Goal: Use online tool/utility

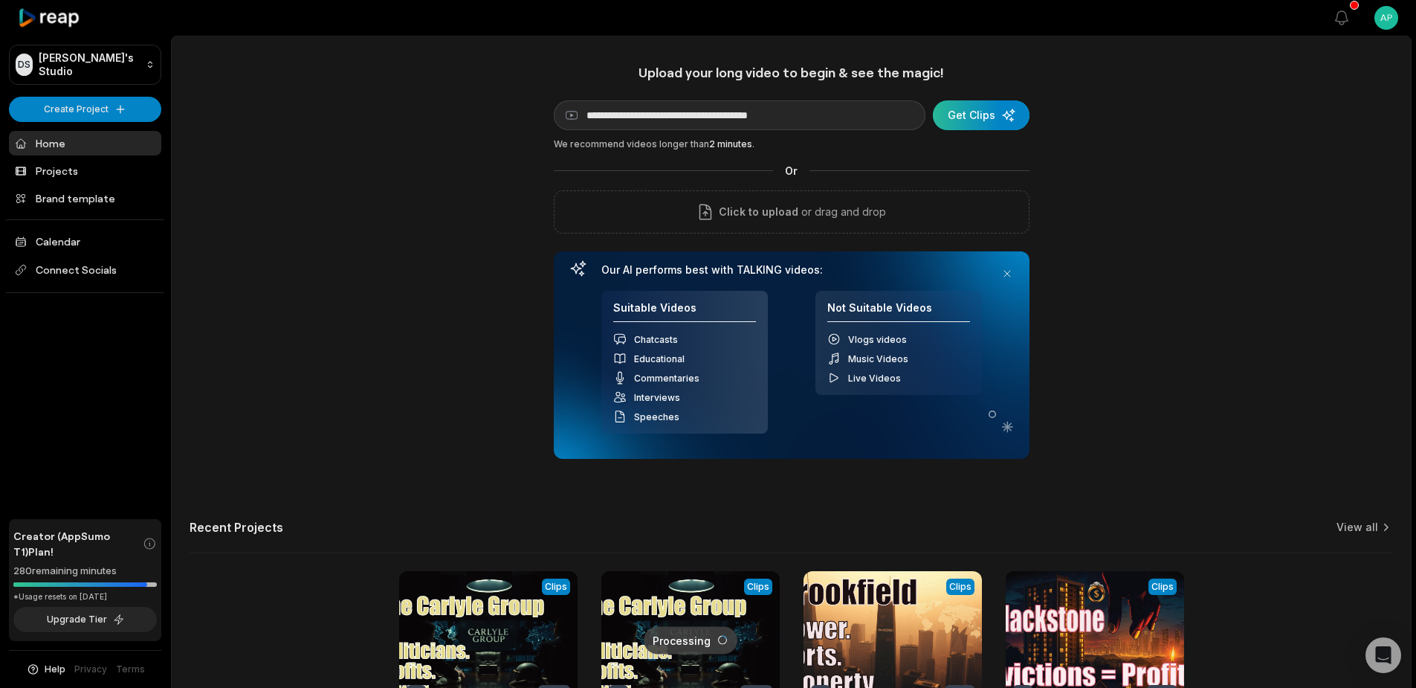
type input "**********"
click at [968, 114] on div "submit" at bounding box center [981, 115] width 97 height 30
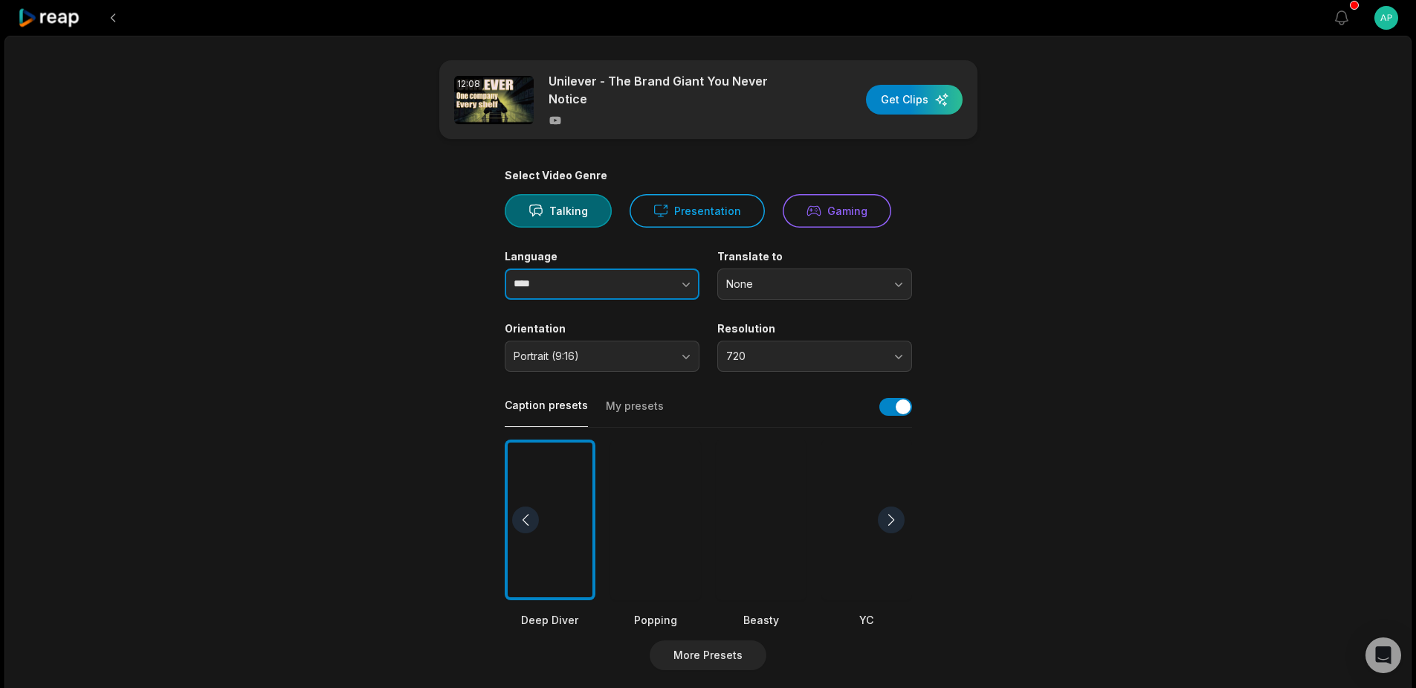
click at [676, 277] on button "button" at bounding box center [656, 283] width 85 height 31
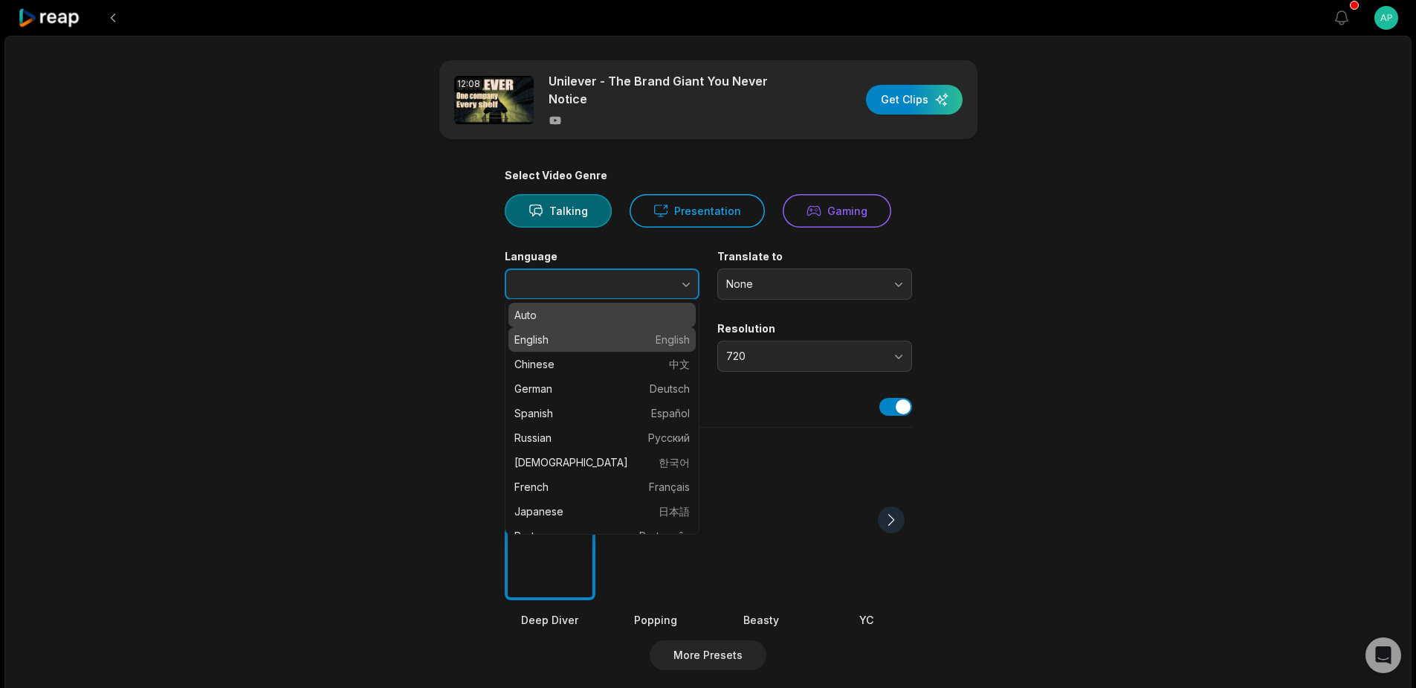
type input "*******"
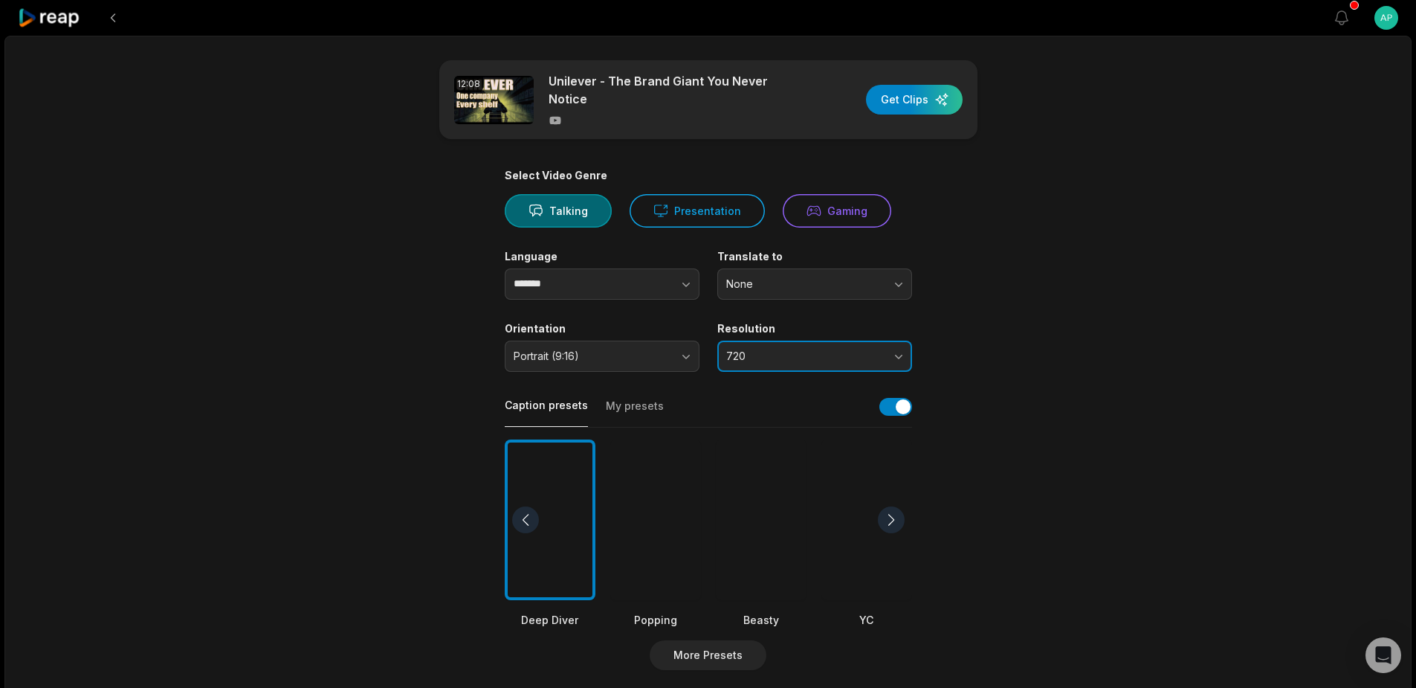
click at [766, 349] on span "720" at bounding box center [804, 355] width 156 height 13
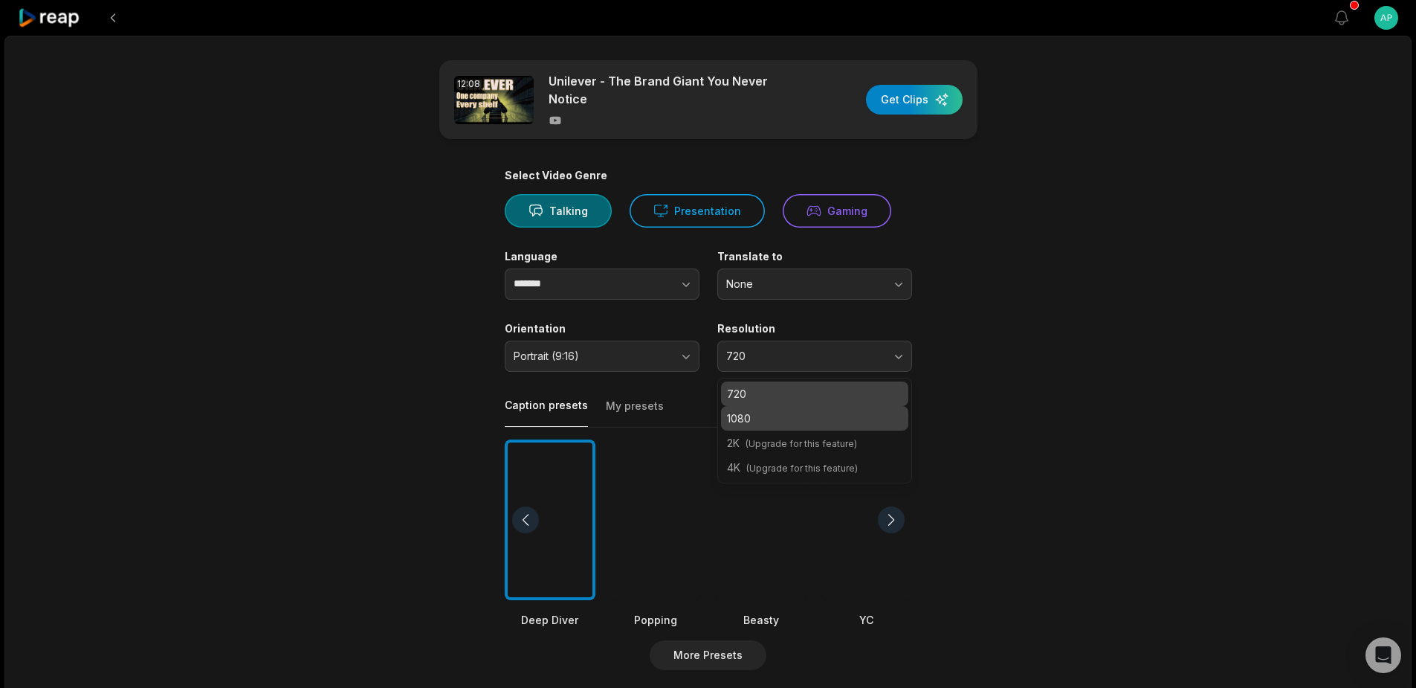
click at [775, 416] on p "1080" at bounding box center [814, 418] width 175 height 16
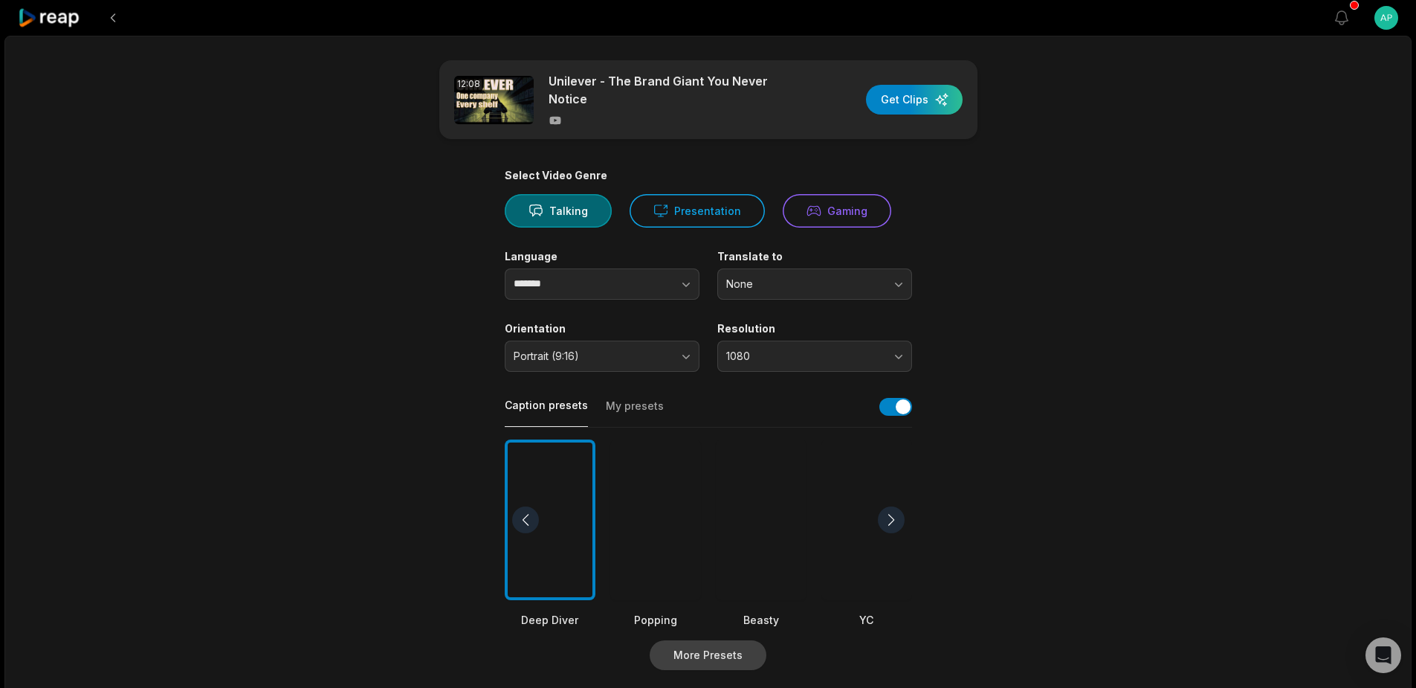
click at [717, 654] on button "More Presets" at bounding box center [708, 655] width 117 height 30
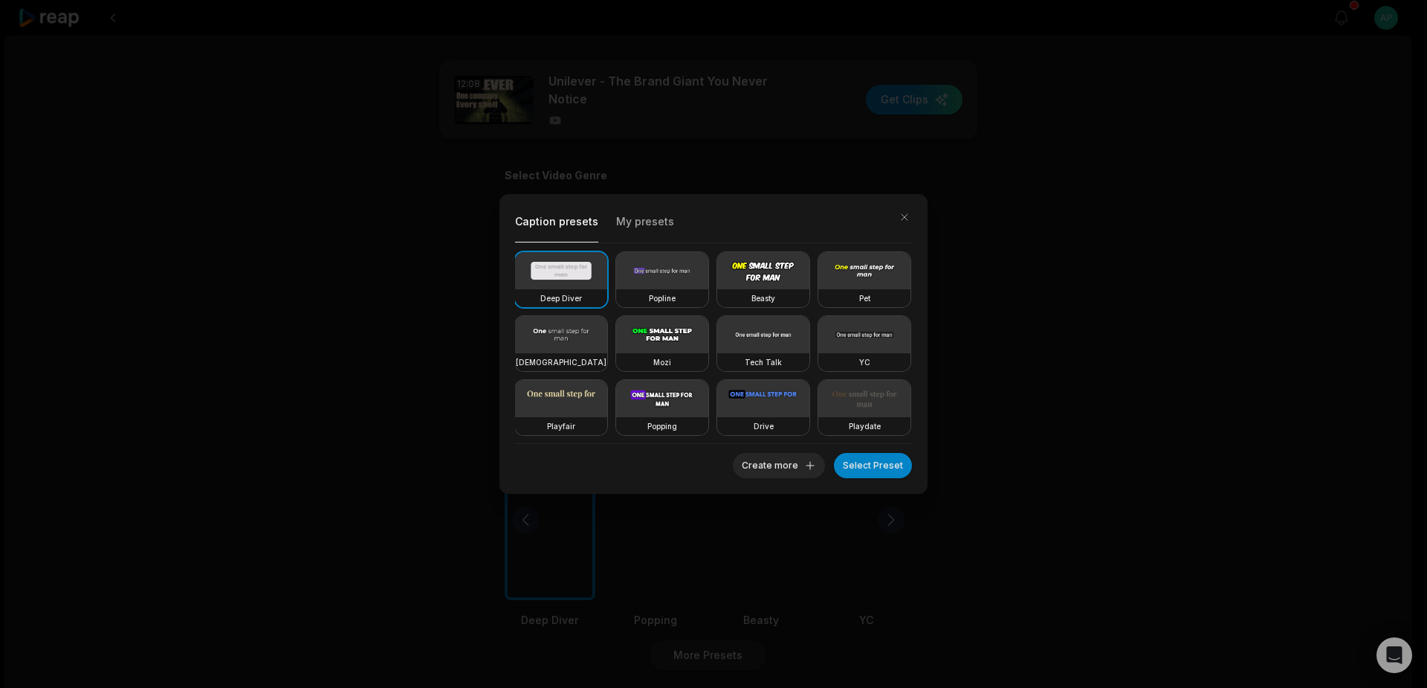
click at [709, 331] on video at bounding box center [662, 334] width 92 height 37
click at [877, 465] on button "Select Preset" at bounding box center [873, 465] width 78 height 25
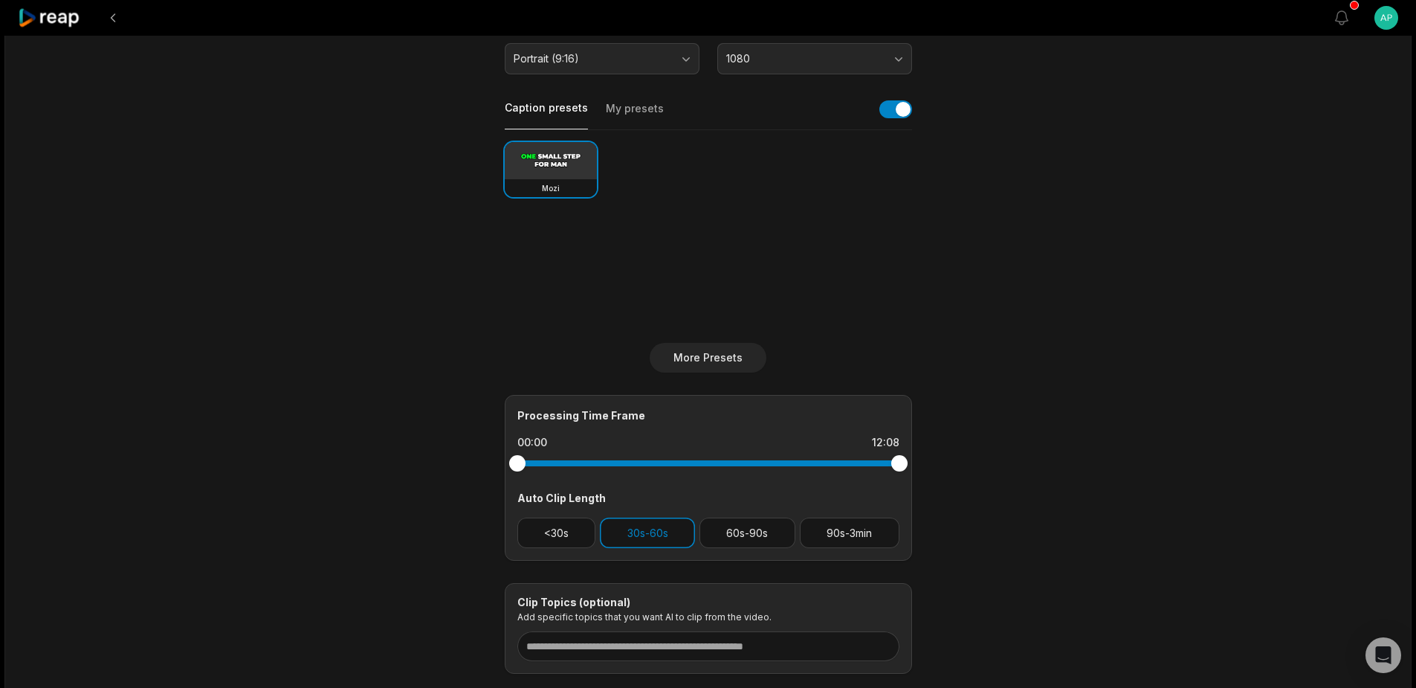
scroll to position [384, 0]
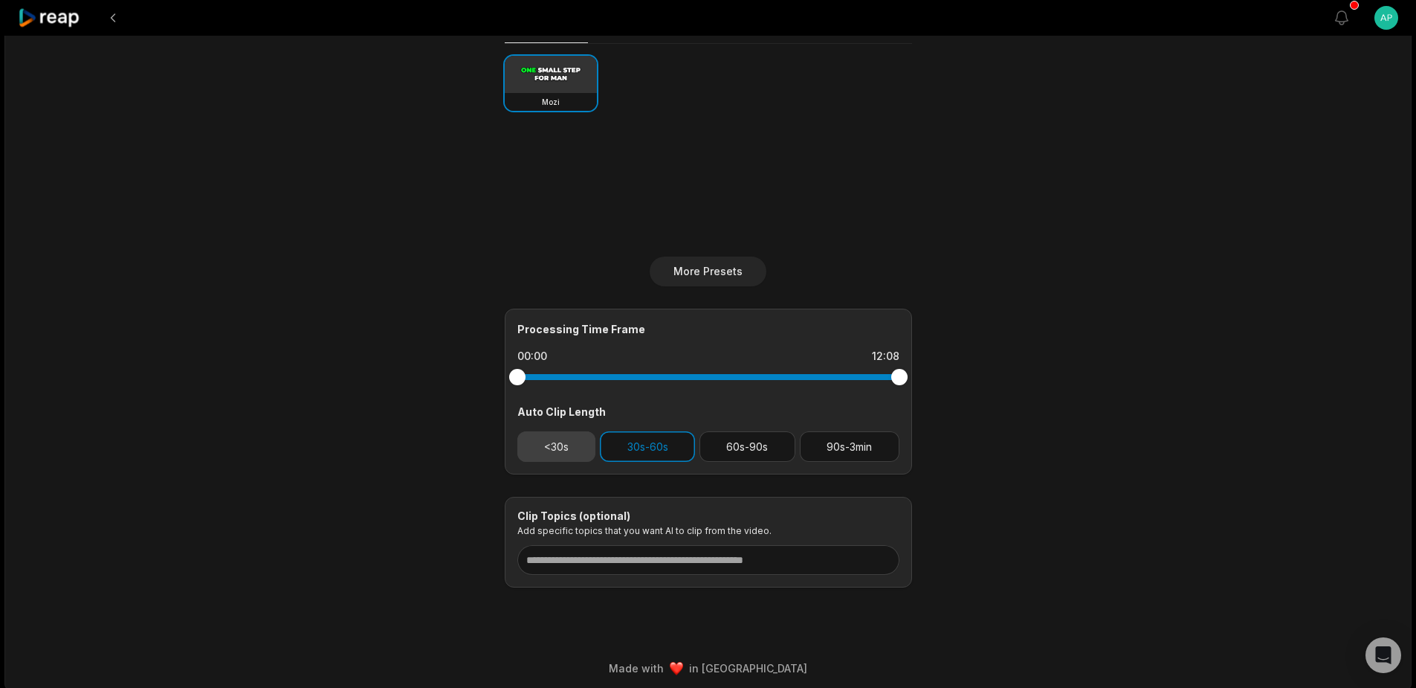
click at [546, 435] on button "<30s" at bounding box center [556, 446] width 79 height 30
click at [762, 440] on button "60s-90s" at bounding box center [748, 446] width 96 height 30
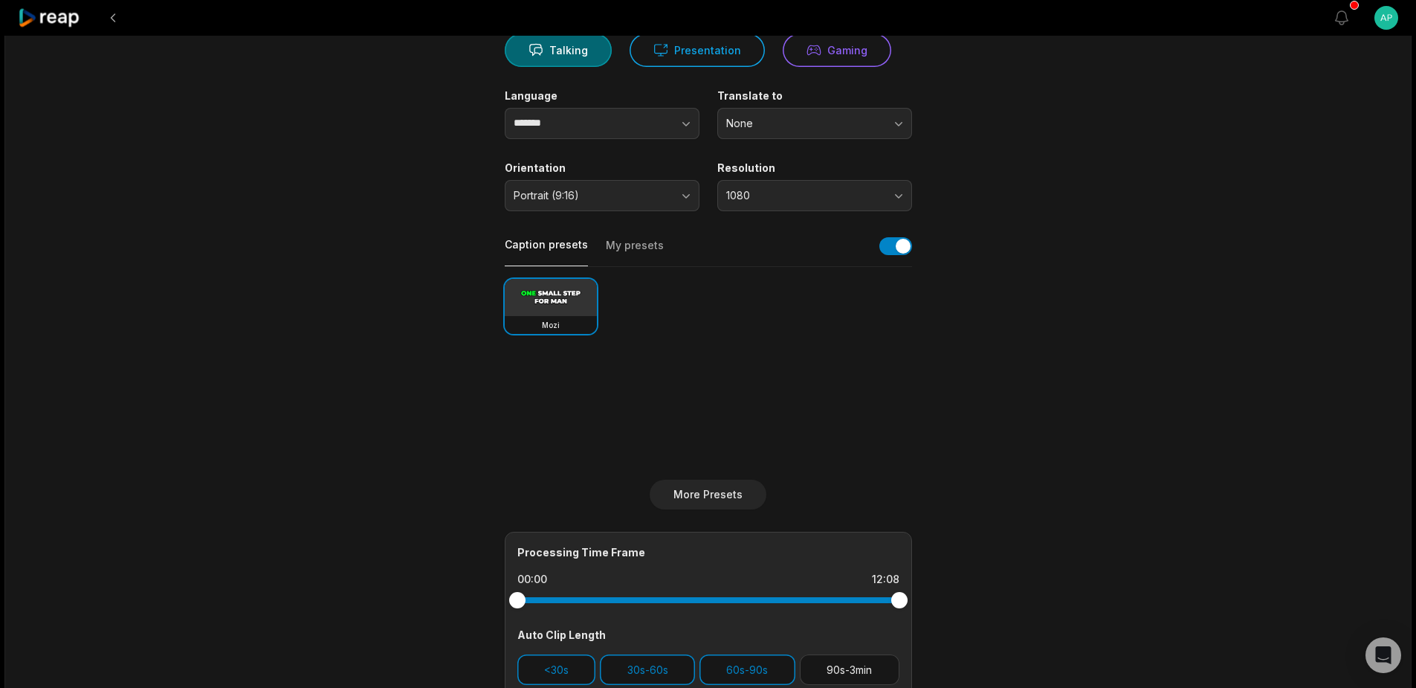
scroll to position [0, 0]
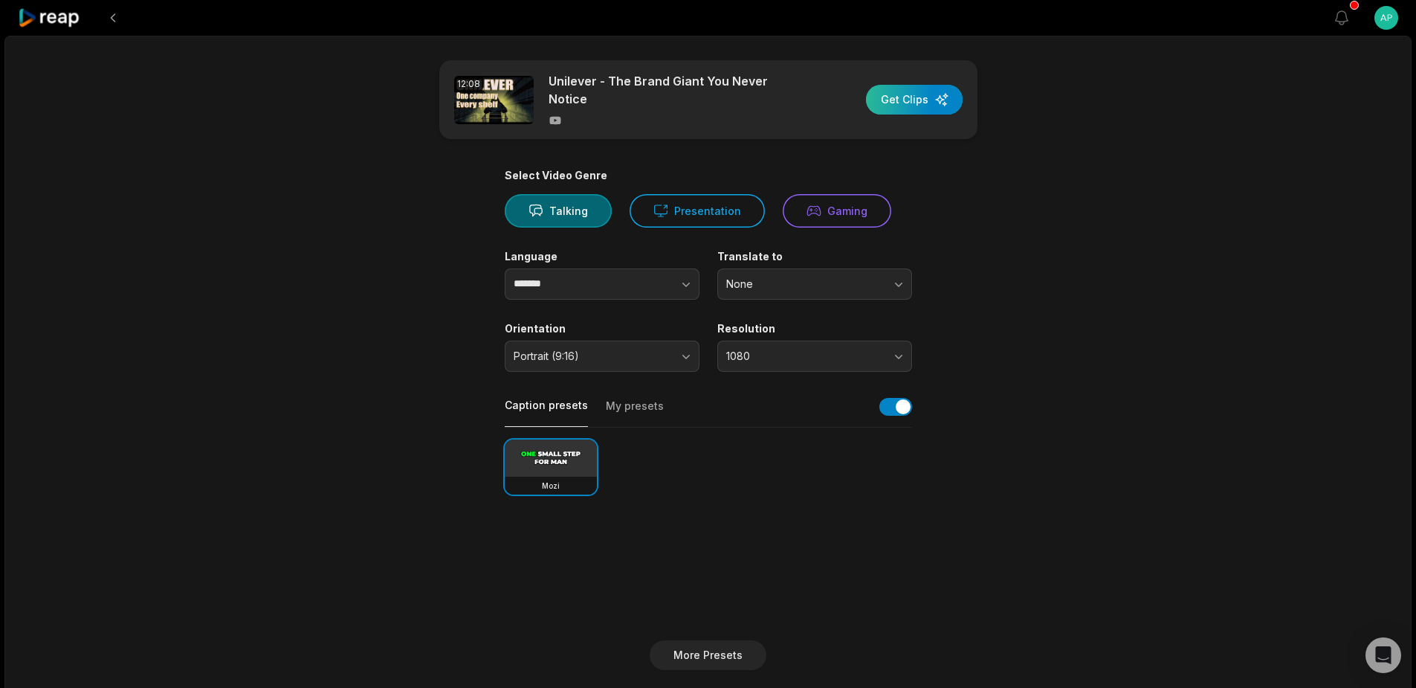
click at [897, 95] on div "button" at bounding box center [914, 100] width 97 height 30
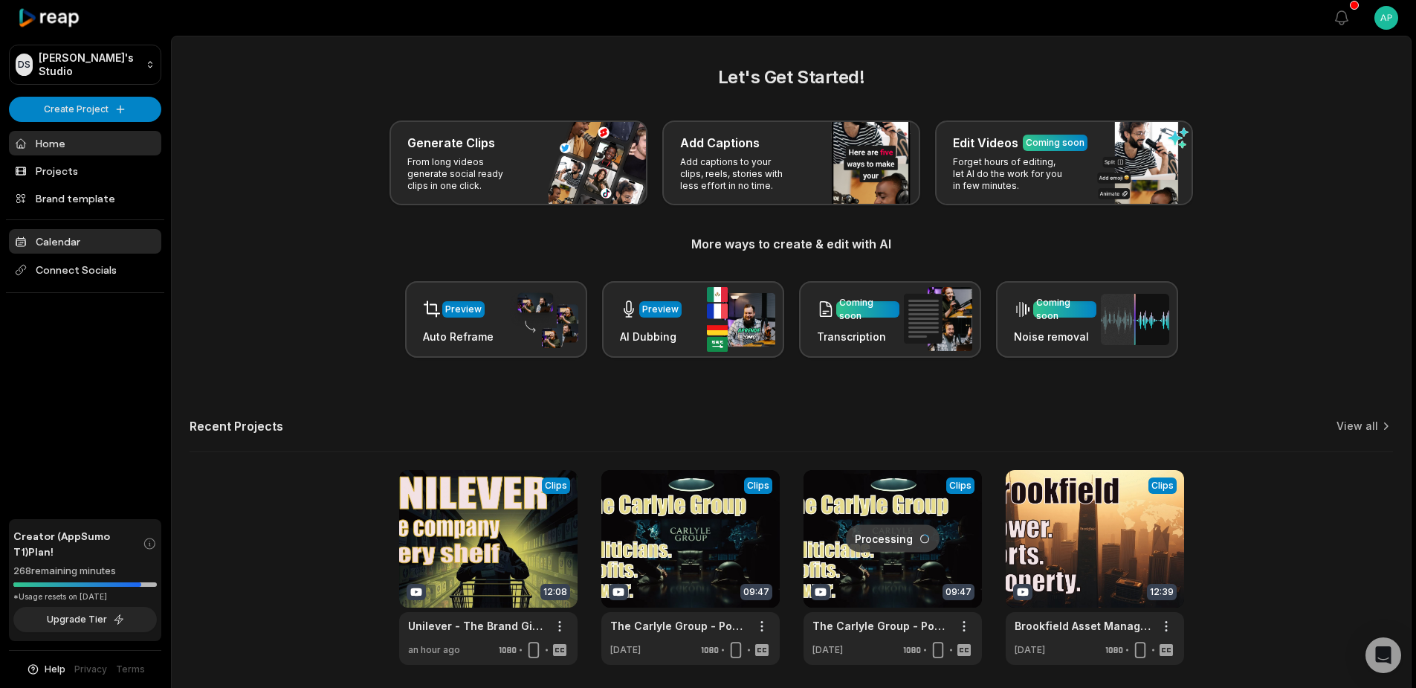
click at [57, 242] on link "Calendar" at bounding box center [85, 241] width 152 height 25
